Goal: Book appointment/travel/reservation

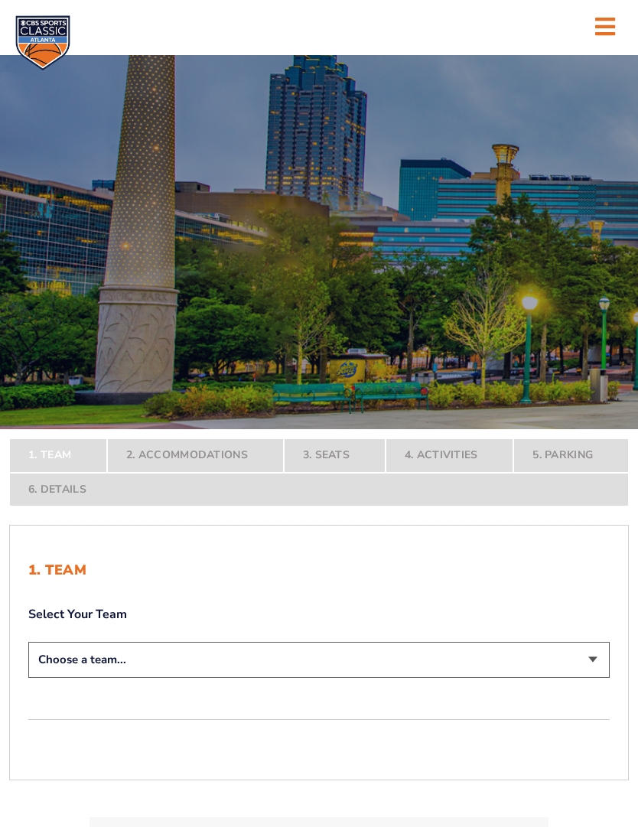
click at [594, 677] on select "Choose a team... [US_STATE] Wildcats [US_STATE] State Buckeyes [US_STATE] Tar H…" at bounding box center [318, 659] width 581 height 36
select select "12756"
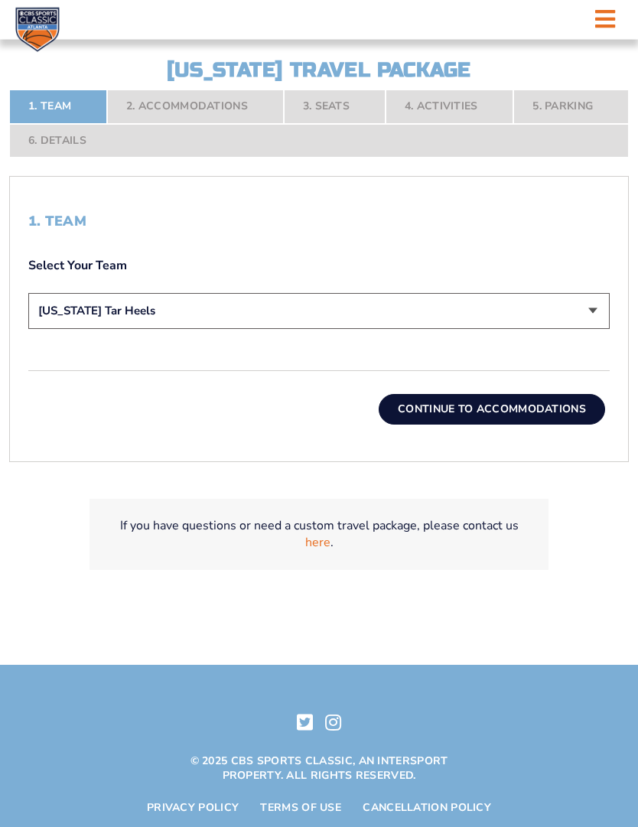
click at [546, 425] on button "Continue To Accommodations" at bounding box center [491, 410] width 226 height 31
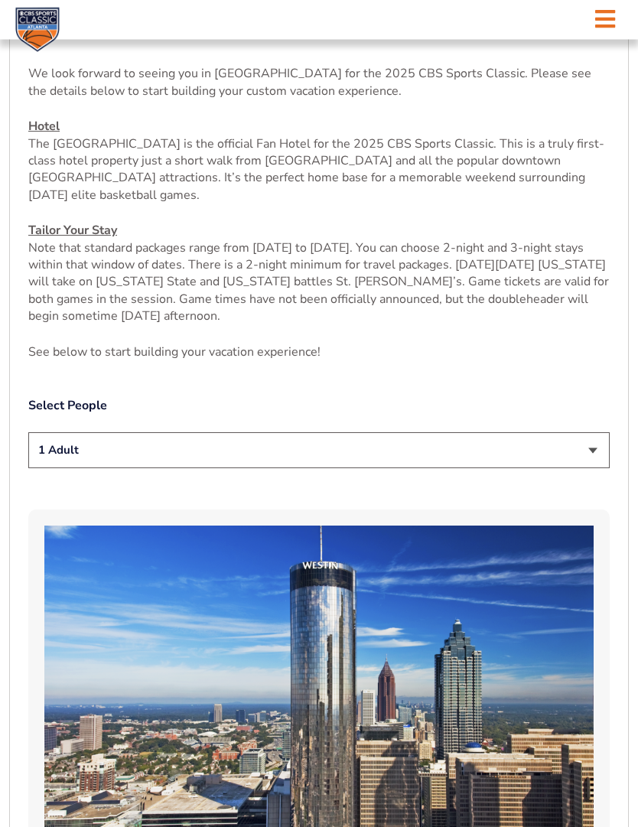
scroll to position [608, 0]
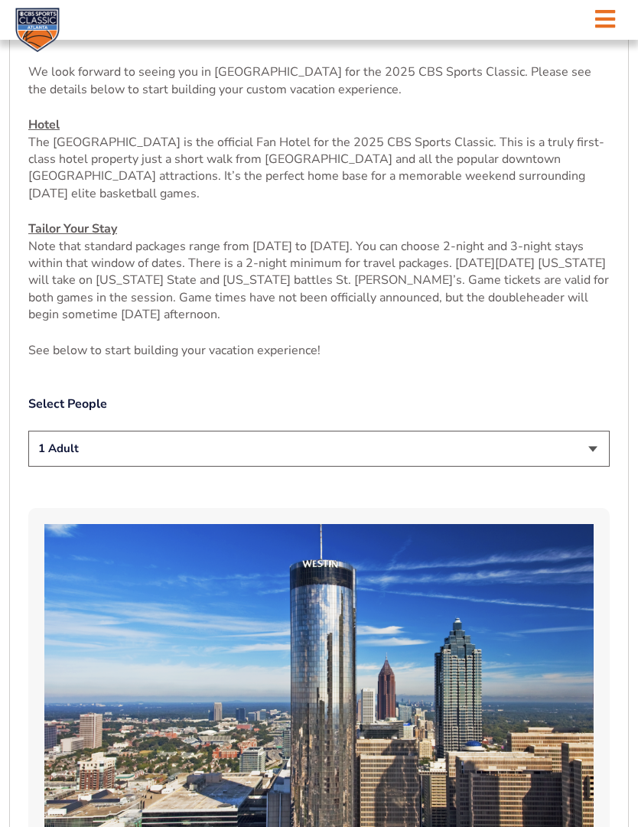
click at [595, 466] on select "1 Adult 2 Adults 3 Adults 4 Adults 2 Adults + 1 Child 2 Adults + 2 Children 2 A…" at bounding box center [318, 448] width 581 height 36
select select "2 Adults"
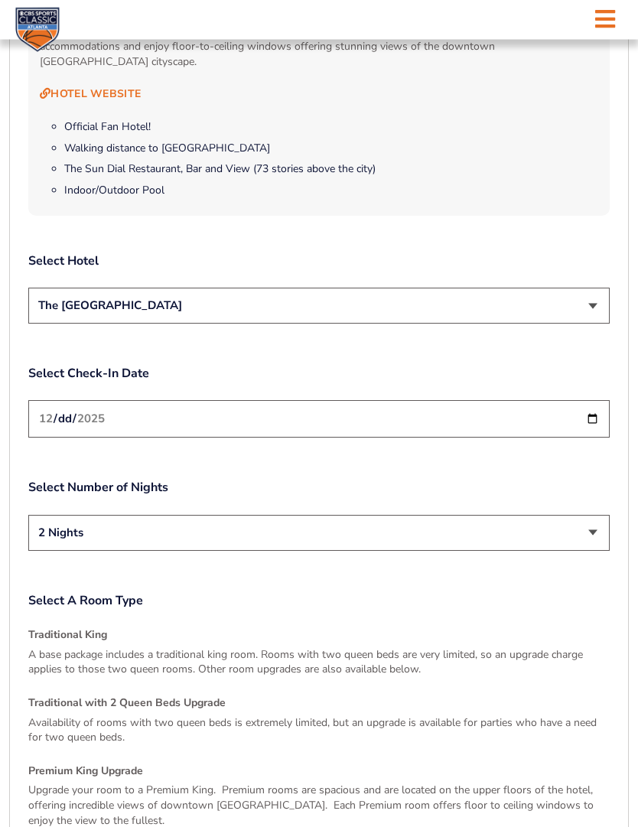
scroll to position [1667, 0]
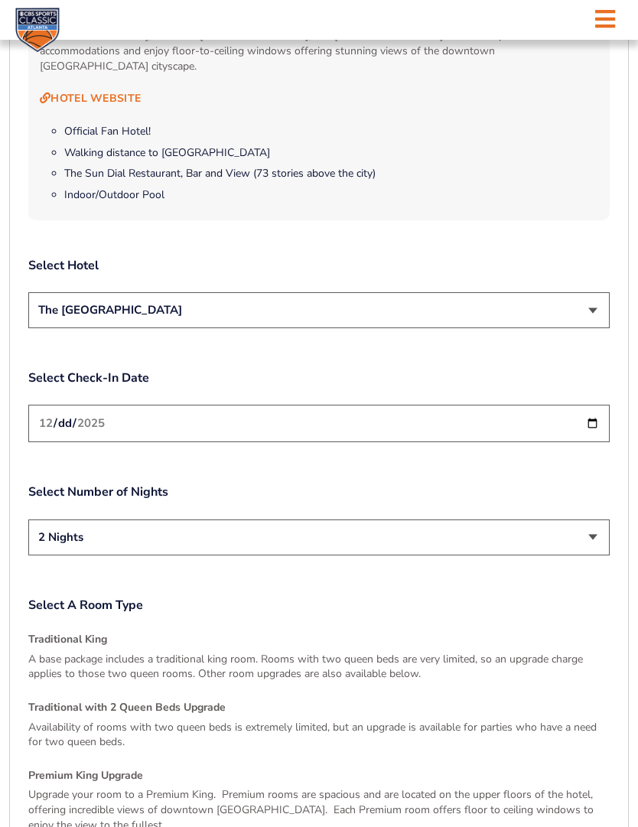
click at [583, 442] on input "[DATE]" at bounding box center [318, 422] width 581 height 37
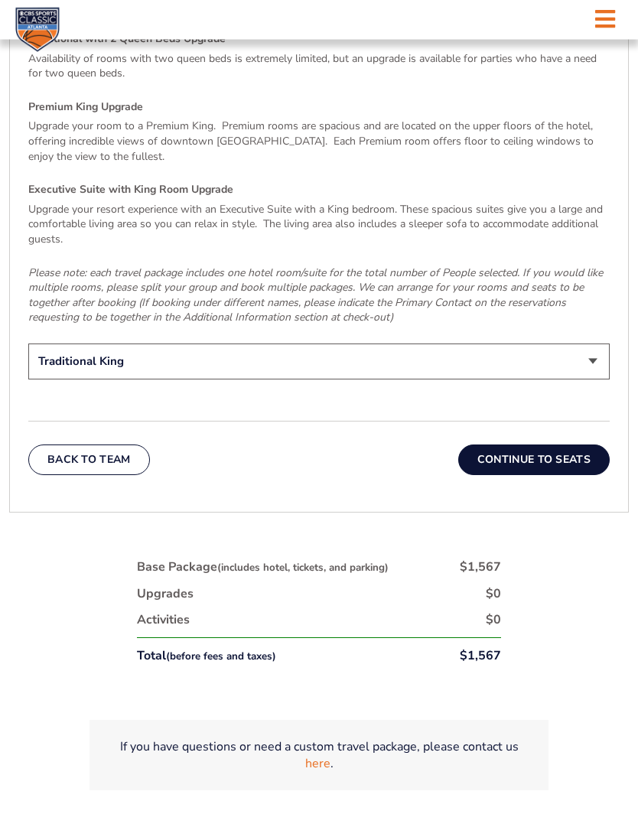
scroll to position [2343, 0]
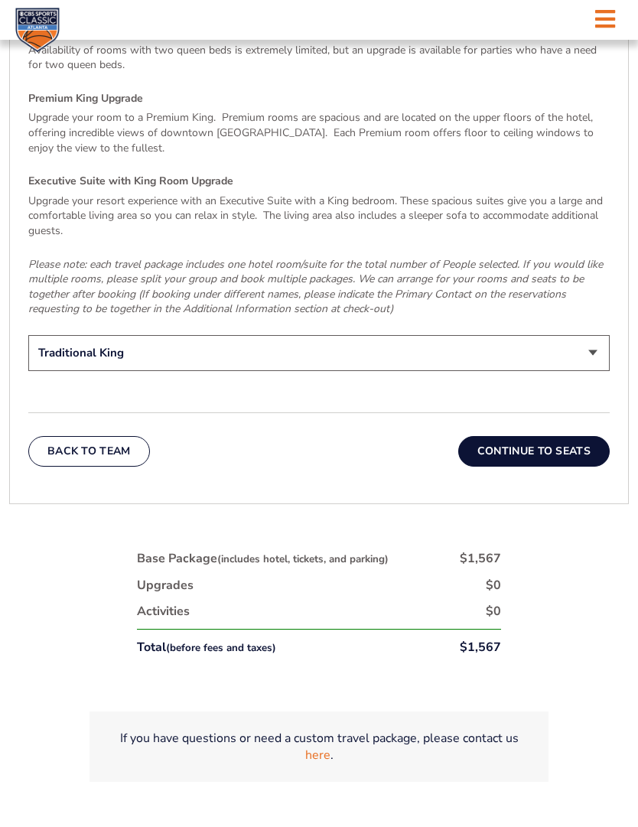
click at [531, 459] on button "Continue To Seats" at bounding box center [533, 451] width 151 height 31
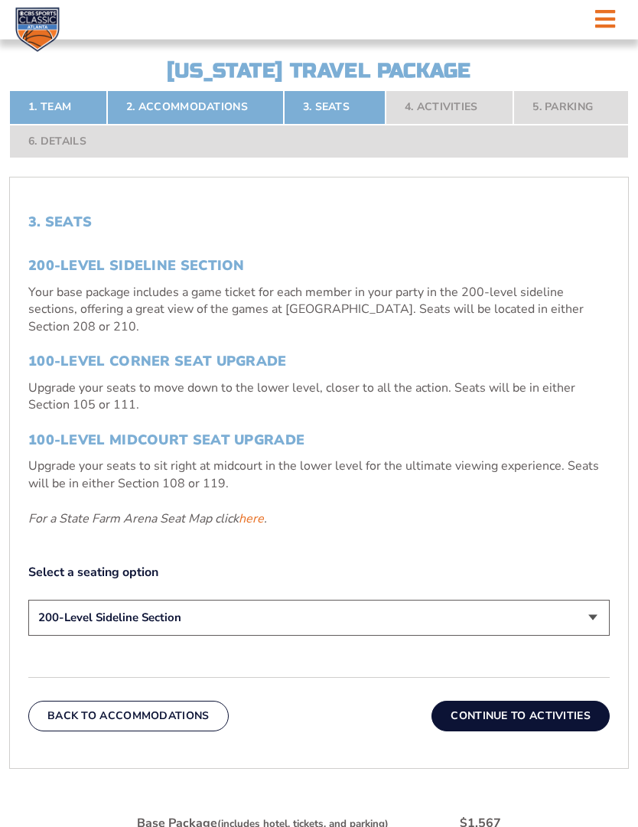
scroll to position [414, 0]
click at [593, 635] on select "200-Level Sideline Section 100-Level Corner Seat Upgrade (+$120 per person) 100…" at bounding box center [318, 617] width 581 height 36
select select "100-Level Corner Seat Upgrade"
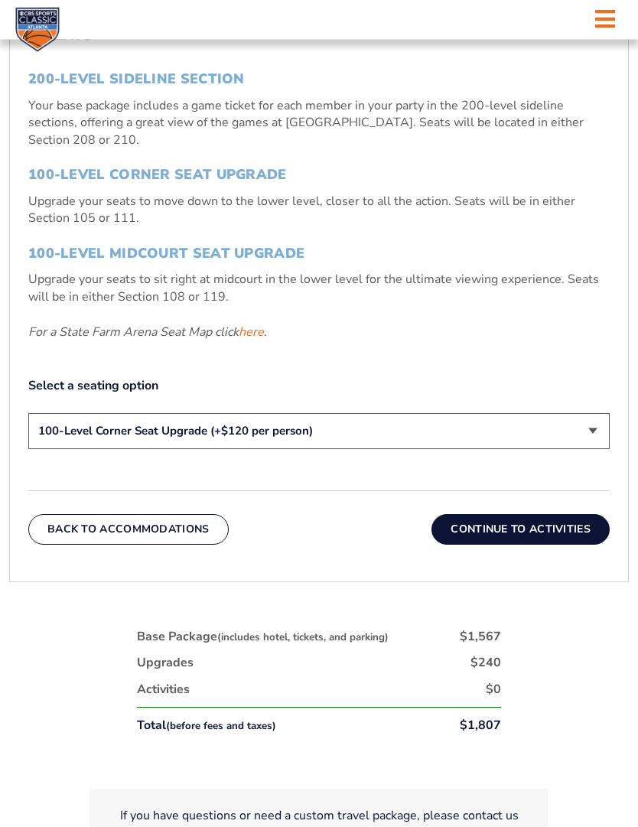
scroll to position [600, 0]
click at [594, 449] on select "200-Level Sideline Section 100-Level Corner Seat Upgrade (+$120 per person) 100…" at bounding box center [318, 431] width 581 height 36
click at [522, 544] on button "Continue To Activities" at bounding box center [520, 529] width 178 height 31
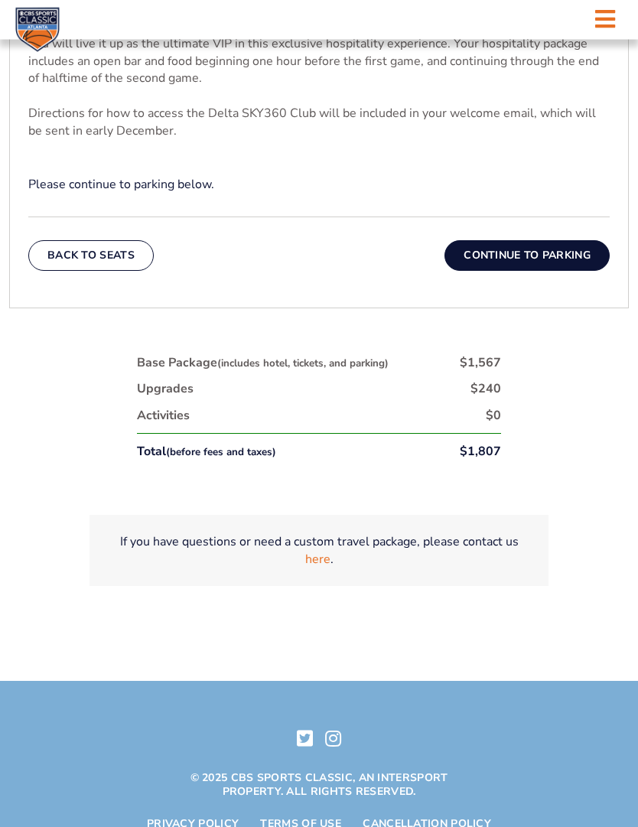
scroll to position [735, 0]
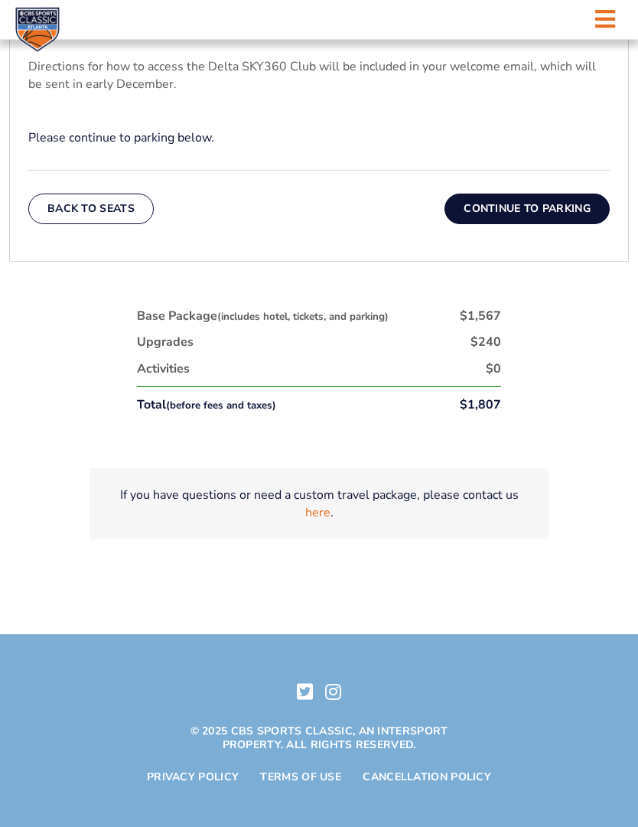
click at [533, 225] on button "Continue To Parking" at bounding box center [526, 209] width 165 height 31
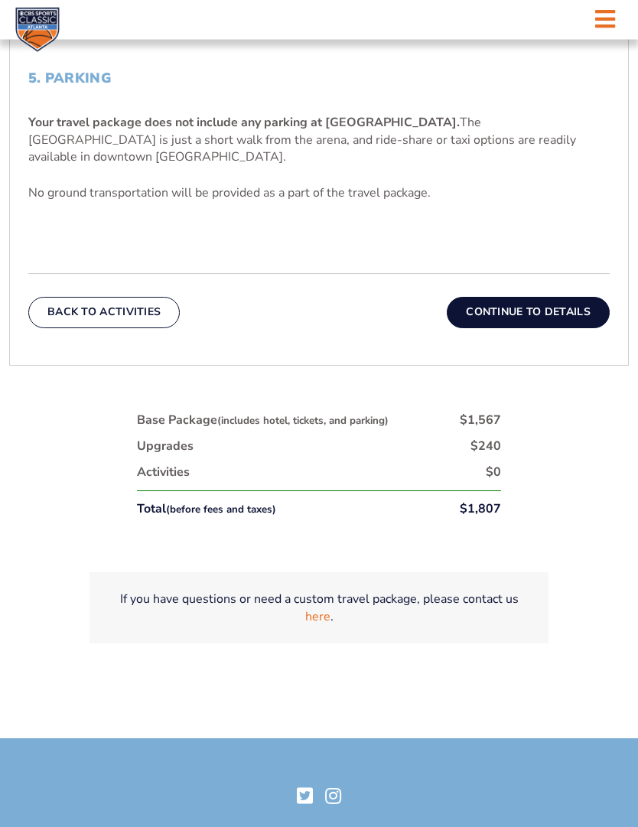
scroll to position [553, 0]
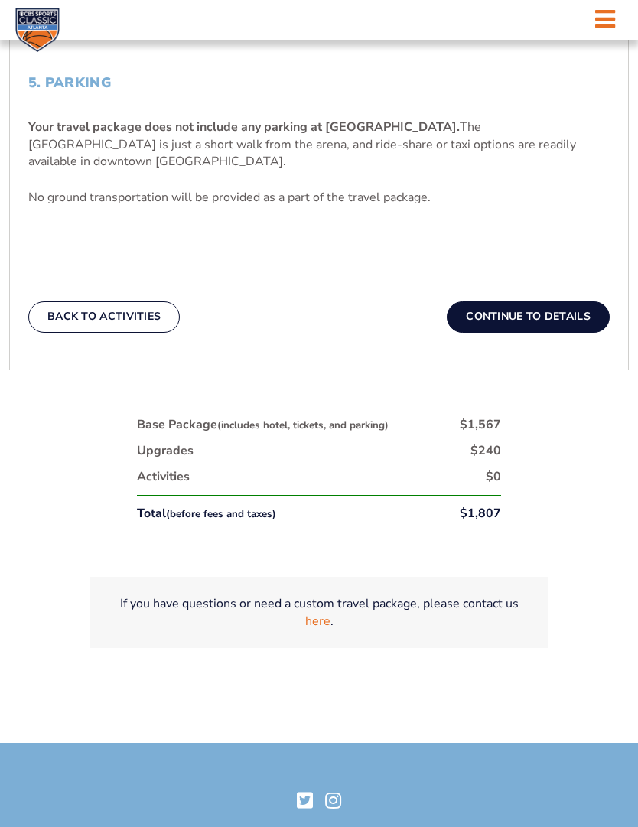
click at [535, 332] on button "Continue To Details" at bounding box center [528, 316] width 163 height 31
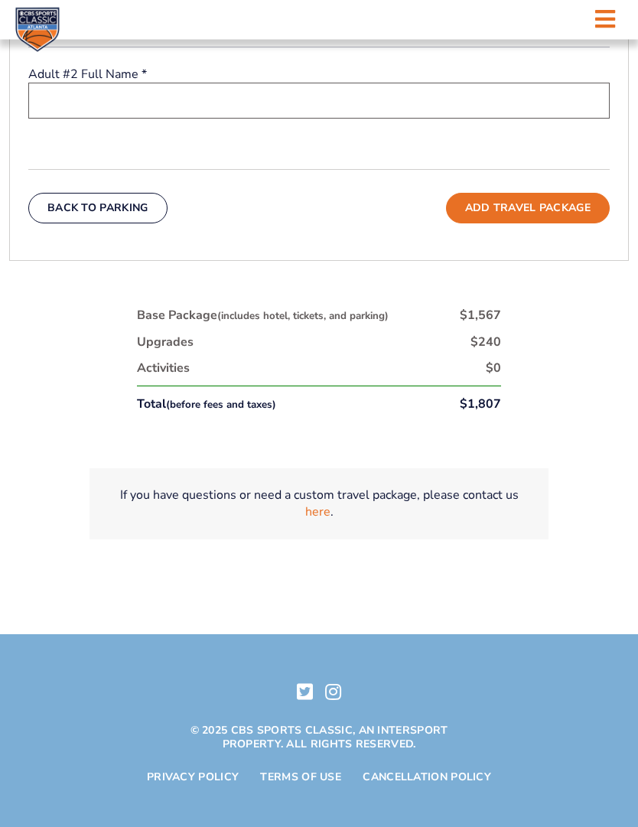
scroll to position [801, 0]
